Goal: Check status: Check status

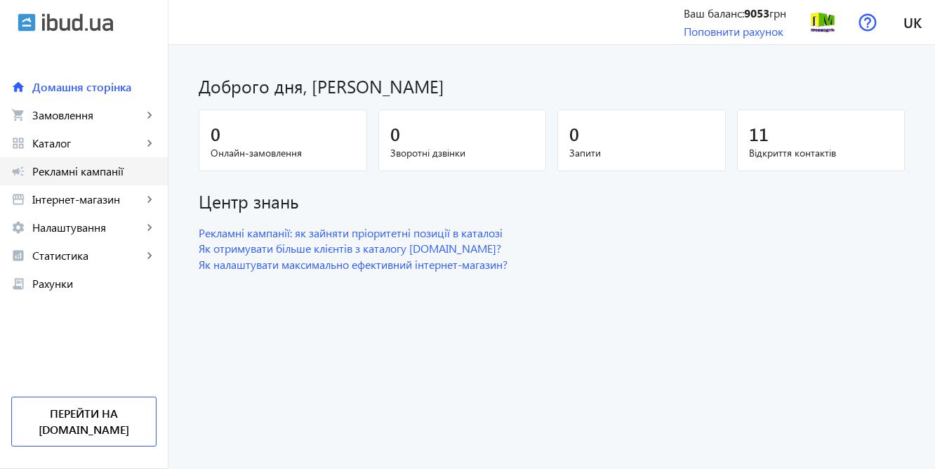
click at [100, 176] on span "Рекламні кампанії" at bounding box center [94, 171] width 124 height 14
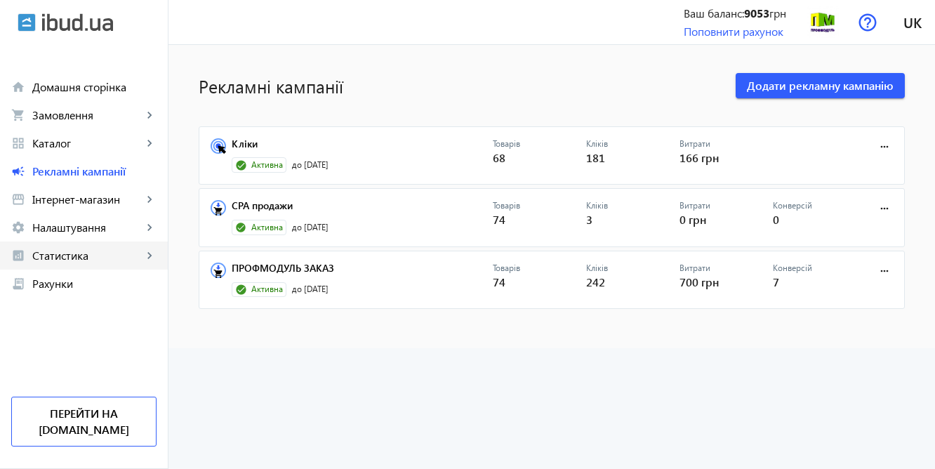
click at [86, 257] on span "Статистика" at bounding box center [87, 255] width 110 height 14
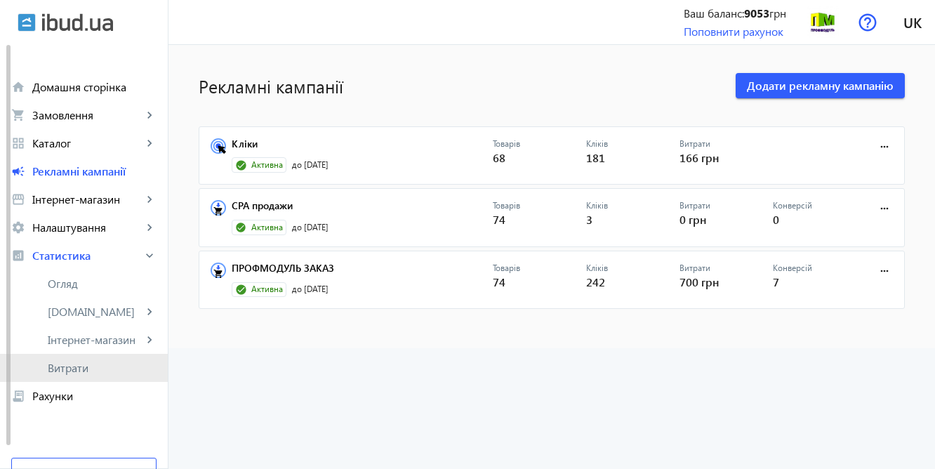
click at [75, 368] on span "Витрати" at bounding box center [102, 368] width 109 height 14
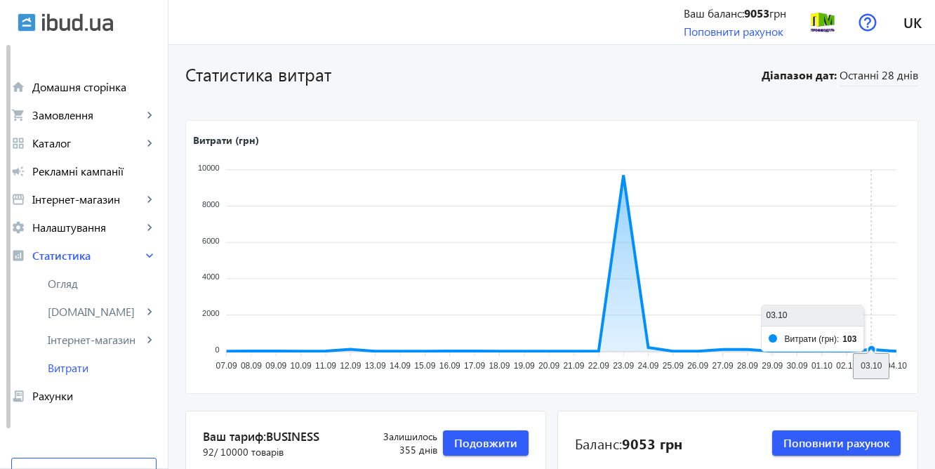
click at [859, 334] on icon "Витрати (грн) 10000 10000 8000 8000 6000 6000 4000 4000 2000 2000 0 0 07.09 07.…" at bounding box center [550, 255] width 729 height 246
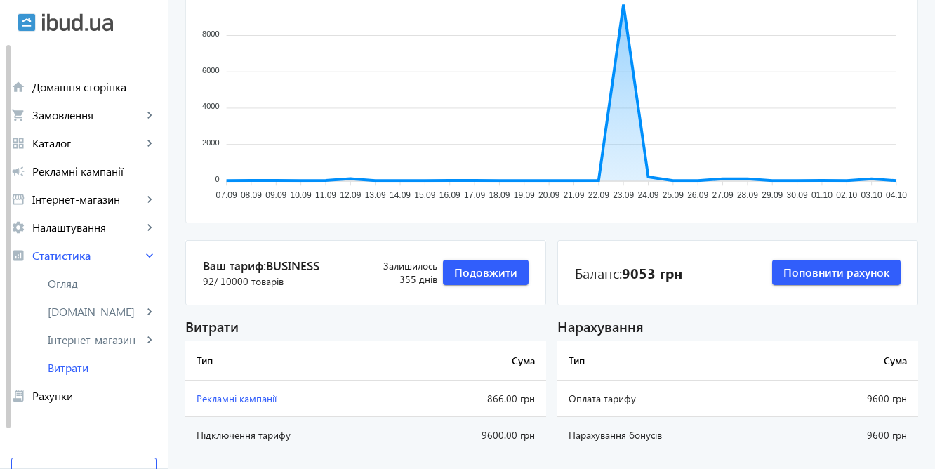
scroll to position [166, 0]
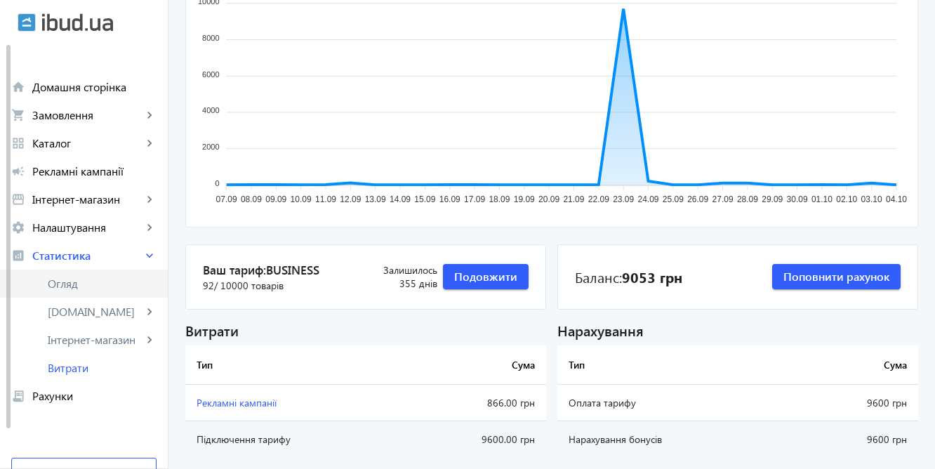
click at [57, 281] on span "Огляд" at bounding box center [102, 284] width 109 height 14
